Goal: Use online tool/utility: Use online tool/utility

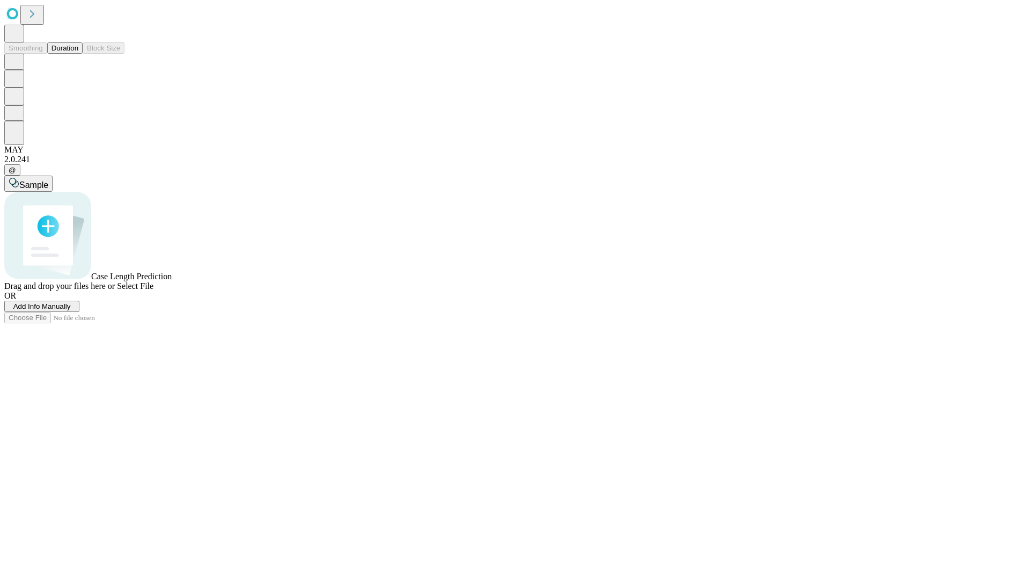
click at [78, 54] on button "Duration" at bounding box center [64, 47] width 35 height 11
click at [71, 310] on span "Add Info Manually" at bounding box center [41, 306] width 57 height 8
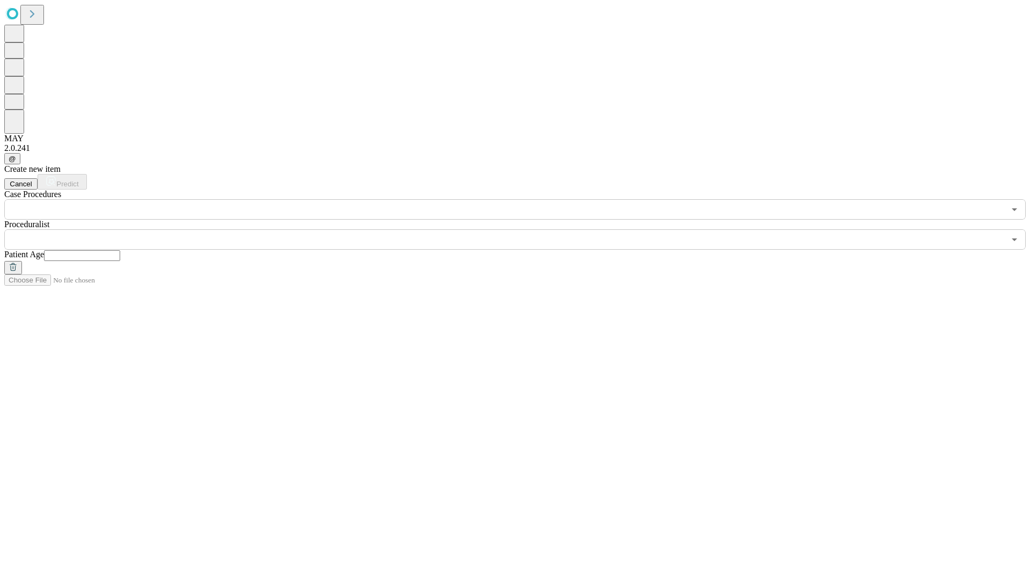
click at [120, 250] on input "text" at bounding box center [82, 255] width 76 height 11
type input "**"
click at [523, 229] on input "text" at bounding box center [504, 239] width 1001 height 20
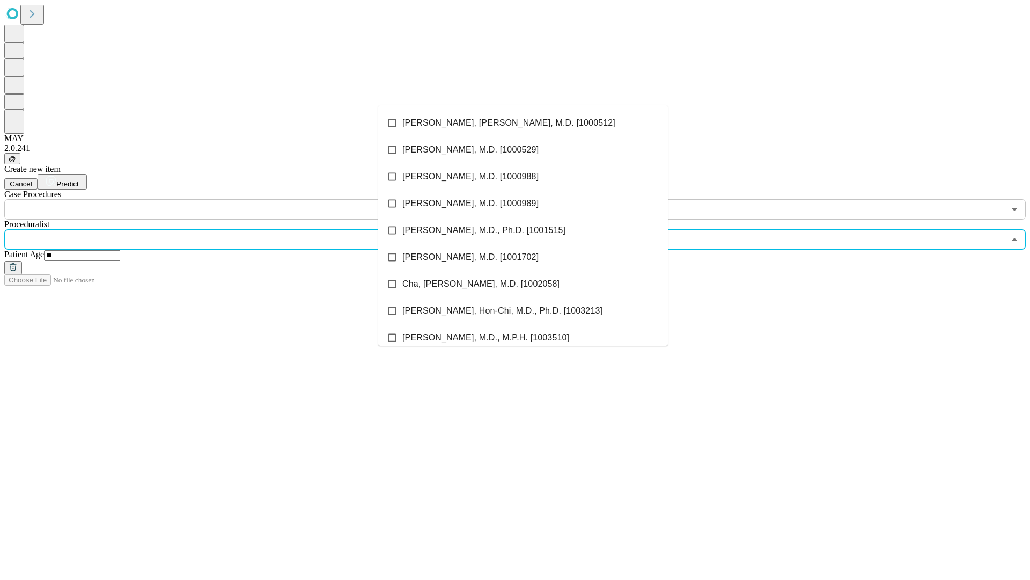
click at [523, 123] on li "[PERSON_NAME], [PERSON_NAME], M.D. [1000512]" at bounding box center [523, 122] width 290 height 27
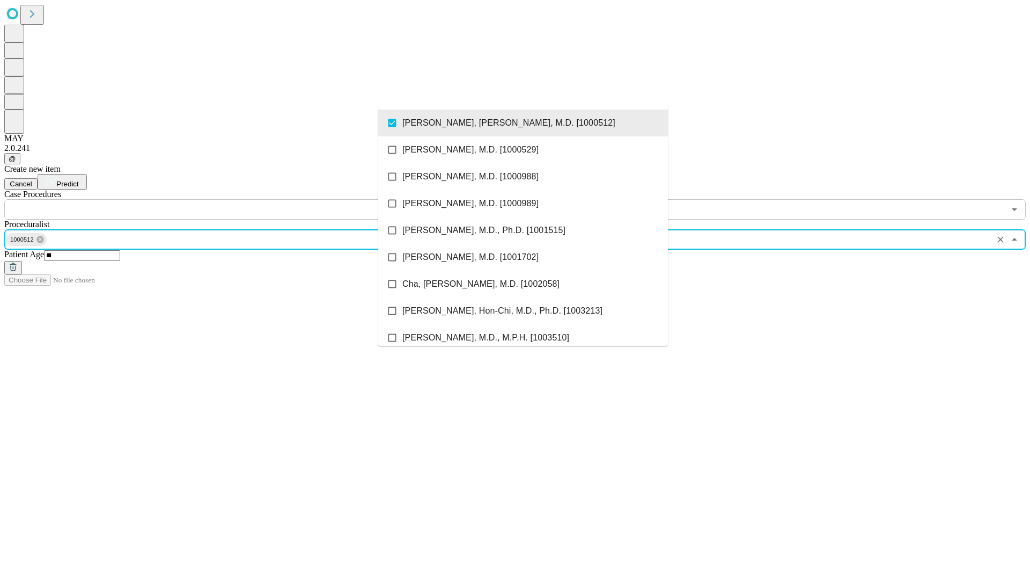
click at [225, 199] on input "text" at bounding box center [504, 209] width 1001 height 20
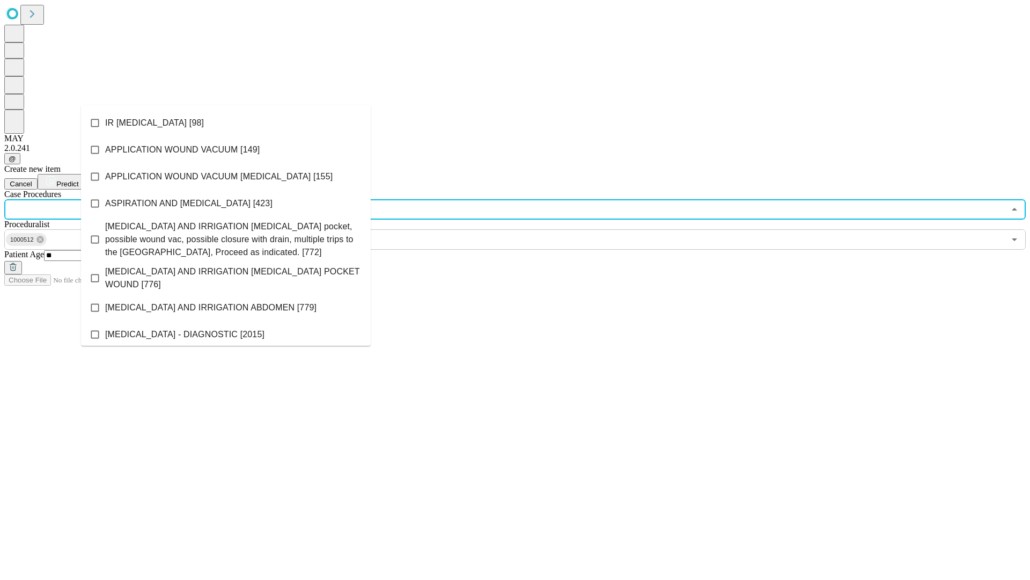
click at [226, 123] on li "IR [MEDICAL_DATA] [98]" at bounding box center [226, 122] width 290 height 27
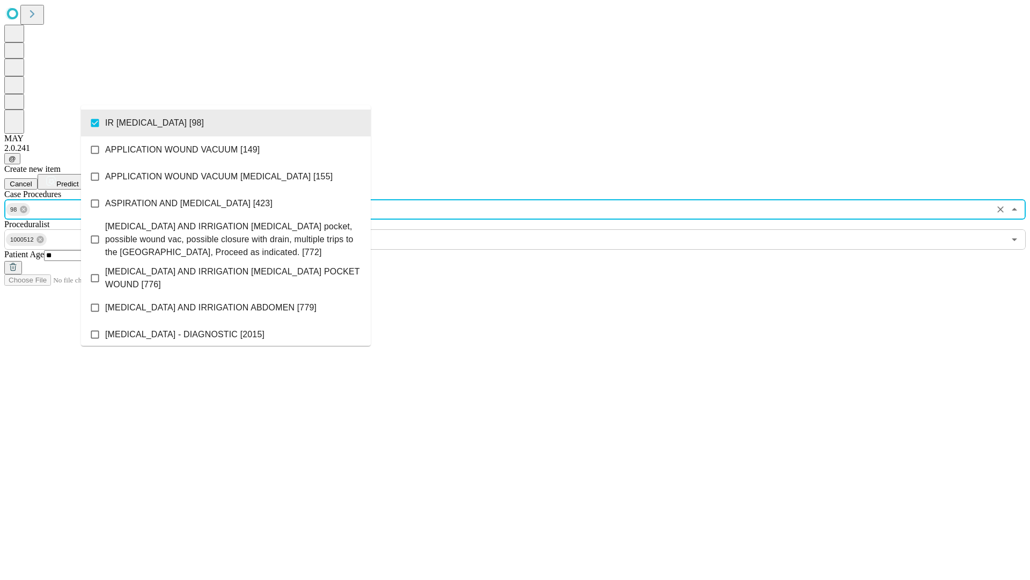
click at [78, 180] on span "Predict" at bounding box center [67, 184] width 22 height 8
